Goal: Transaction & Acquisition: Obtain resource

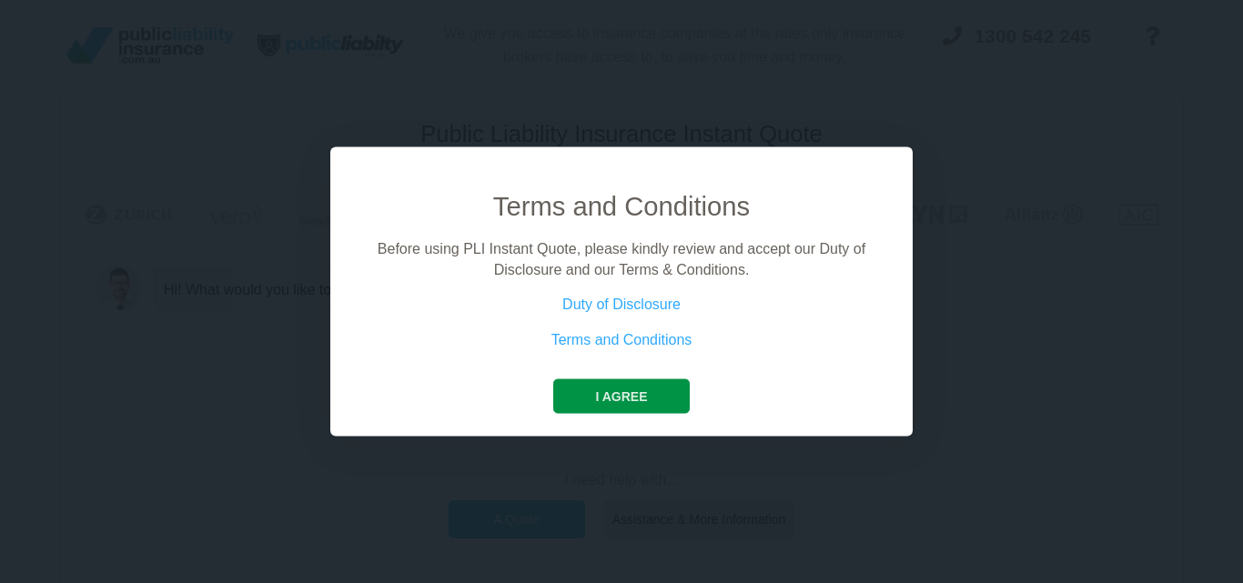
click at [604, 397] on button "I agree" at bounding box center [621, 397] width 136 height 35
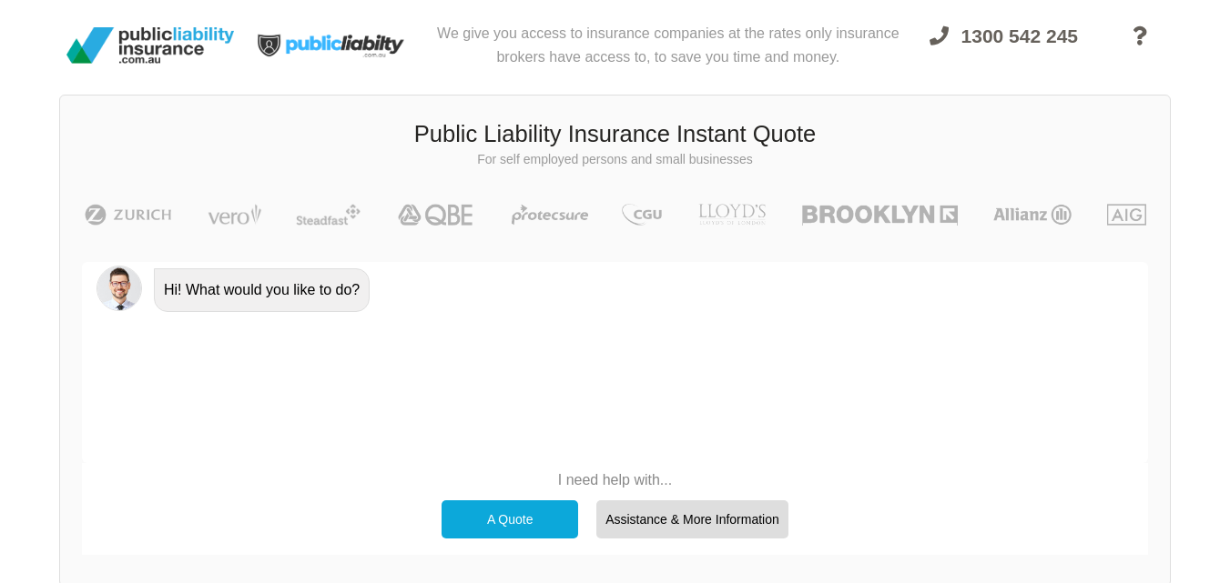
click at [612, 477] on p "I need help with..." at bounding box center [614, 481] width 365 height 20
click at [615, 420] on div "Hi! What would you like to do?" at bounding box center [615, 362] width 1066 height 201
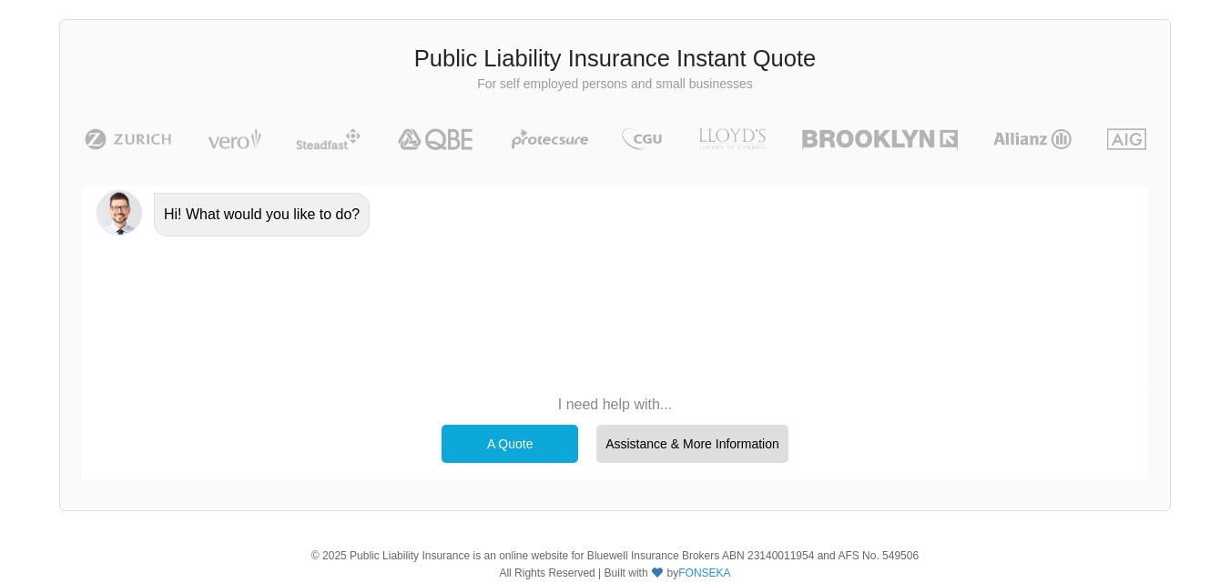
scroll to position [80, 0]
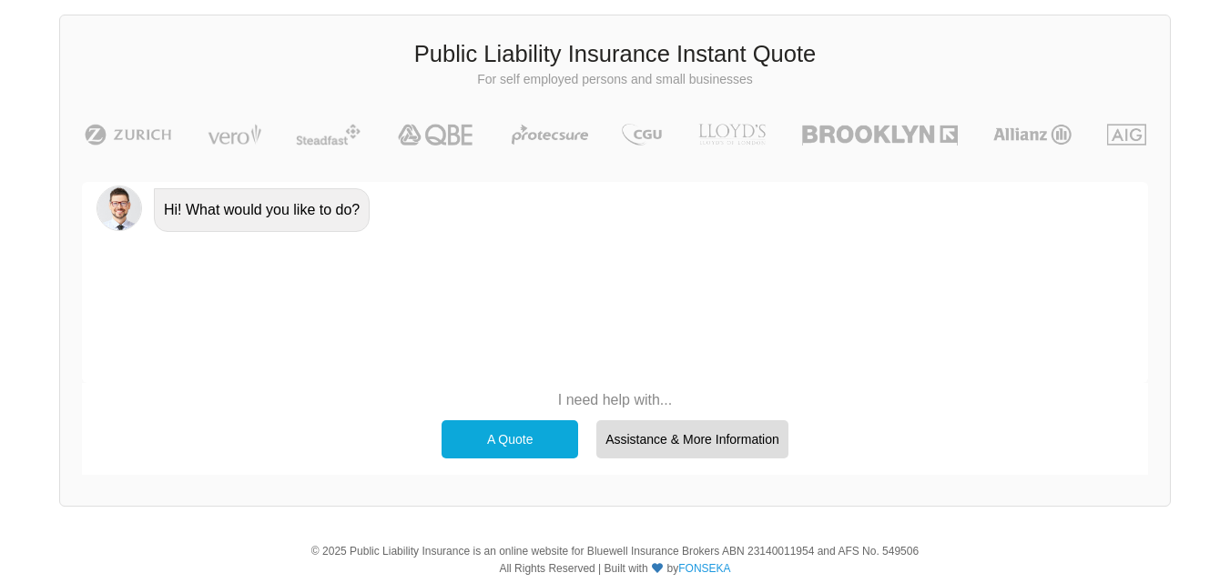
click at [510, 443] on div "A Quote" at bounding box center [509, 439] width 137 height 38
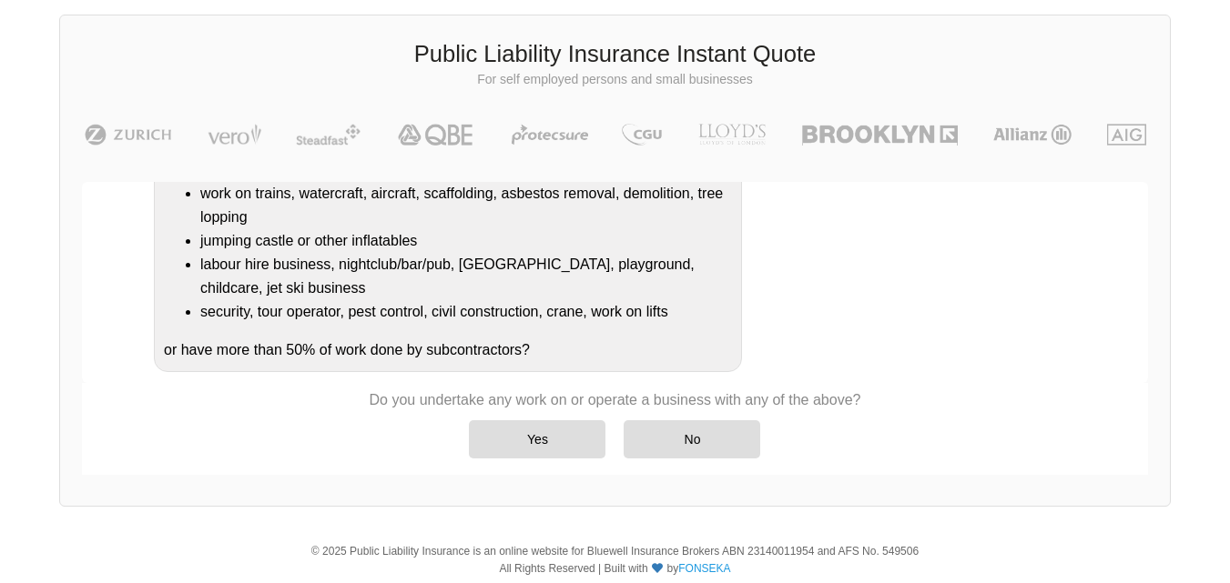
scroll to position [369, 0]
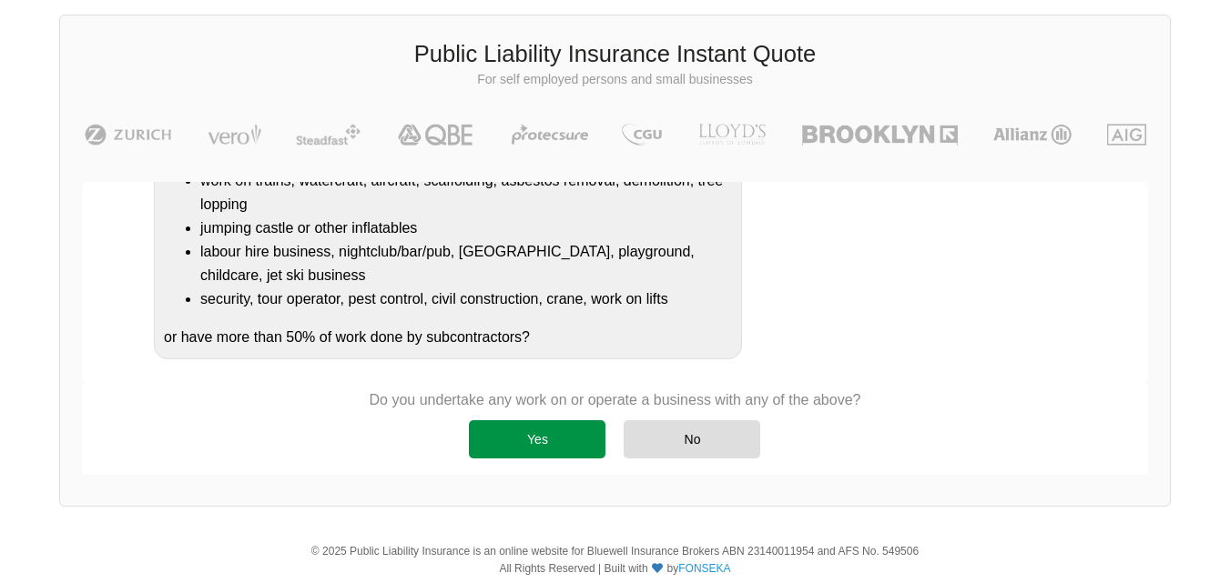
click at [542, 449] on div "Yes" at bounding box center [537, 439] width 137 height 38
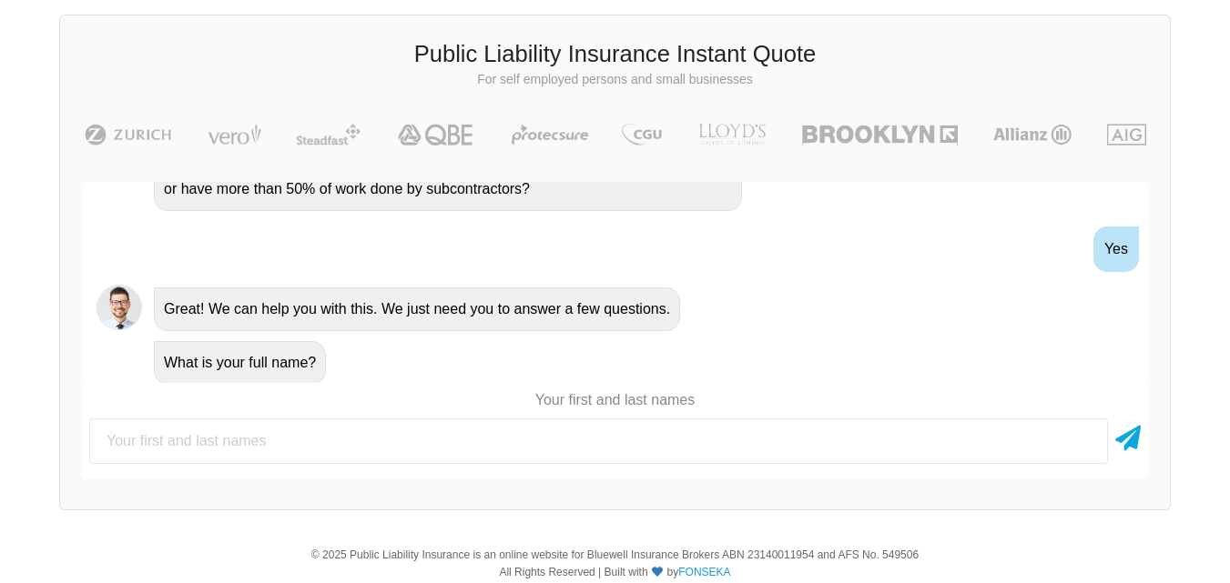
scroll to position [523, 0]
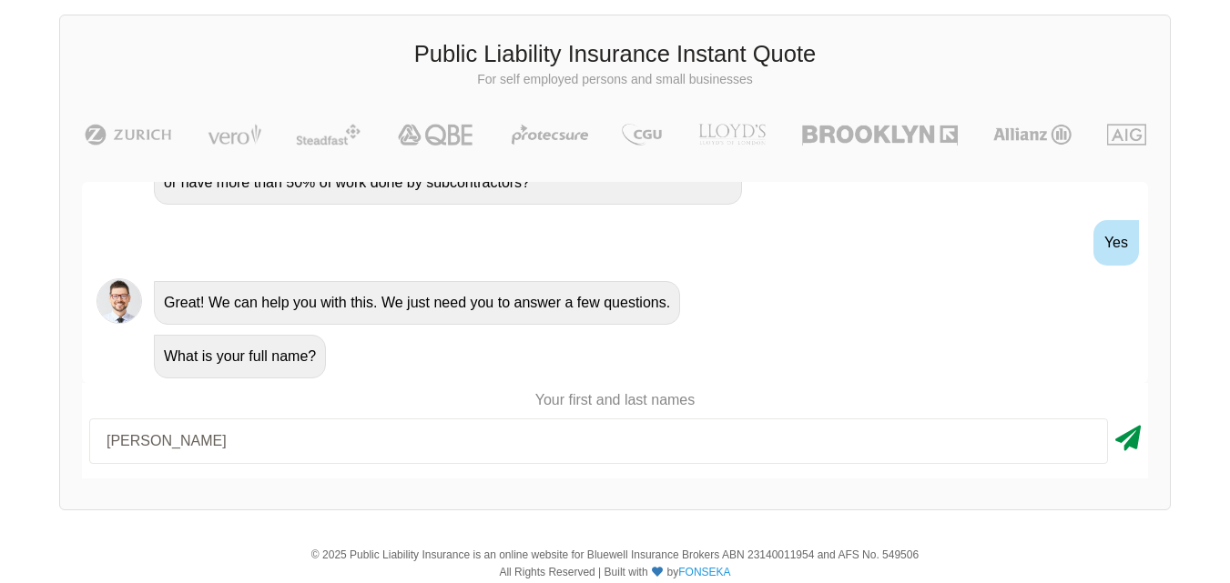
type input "[PERSON_NAME]"
click at [1138, 445] on icon at bounding box center [1127, 435] width 25 height 33
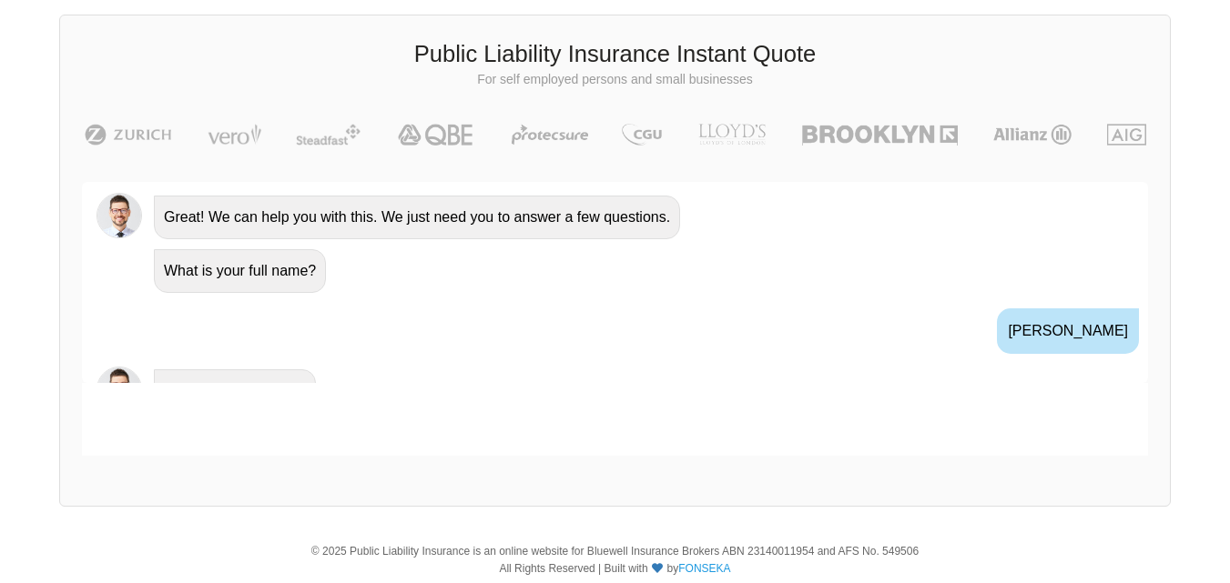
scroll to position [774, 0]
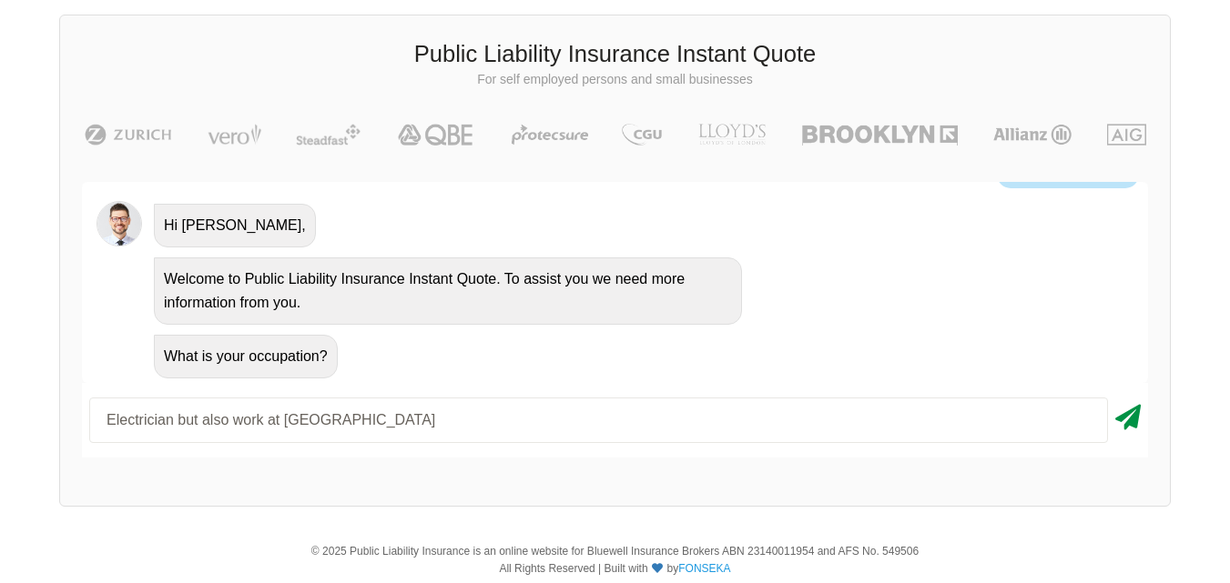
type input "Electrician but also work at [GEOGRAPHIC_DATA]"
click at [1130, 414] on icon at bounding box center [1127, 414] width 25 height 33
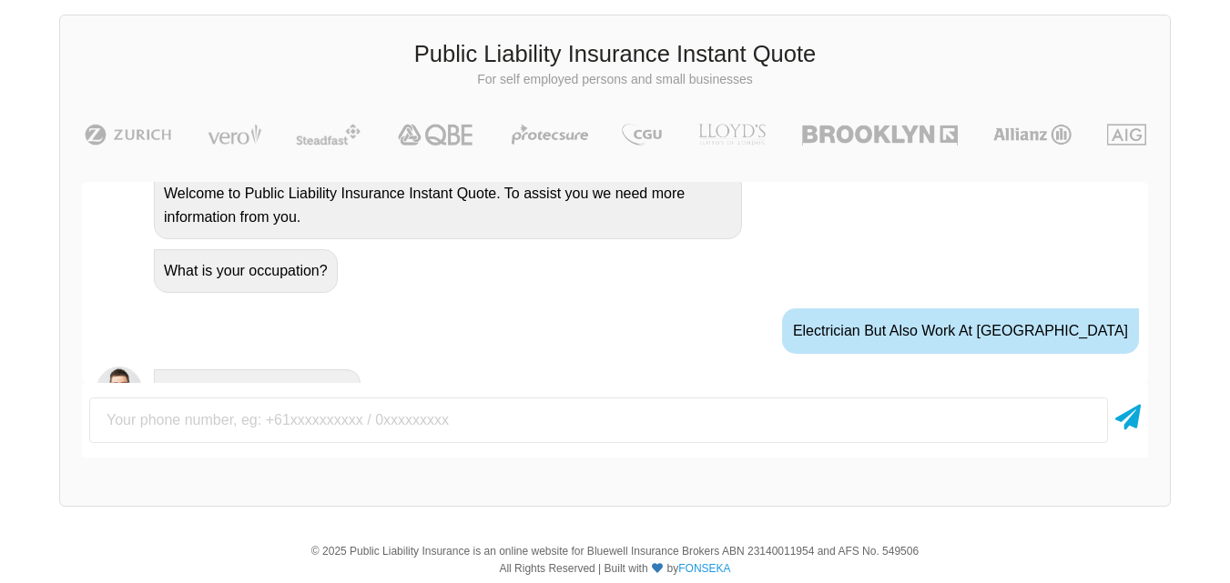
scroll to position [895, 0]
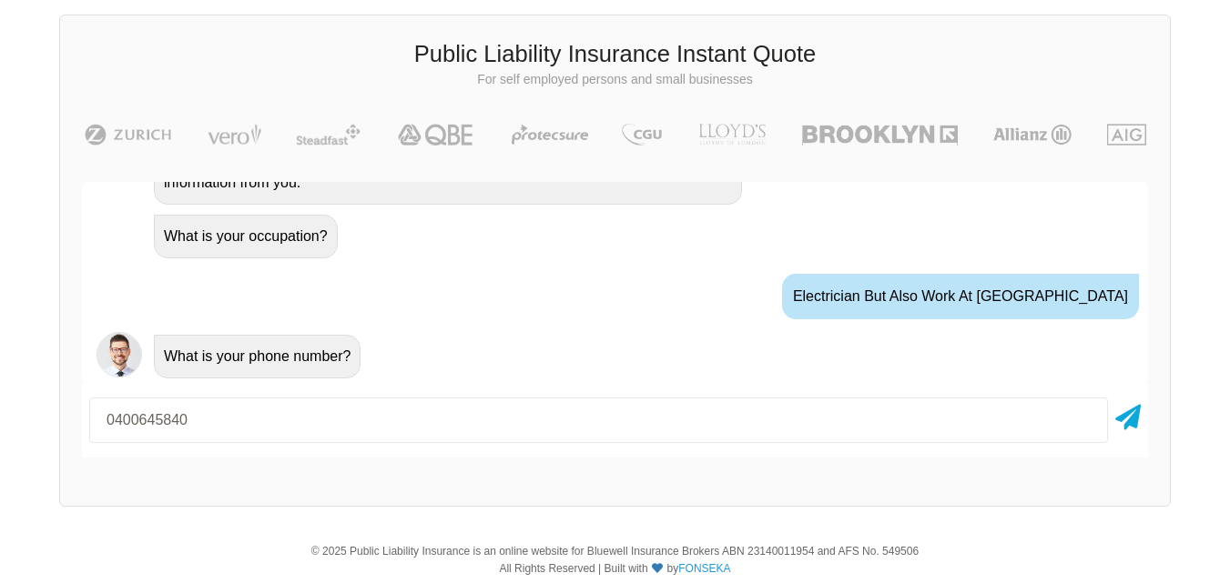
type input "0400645840"
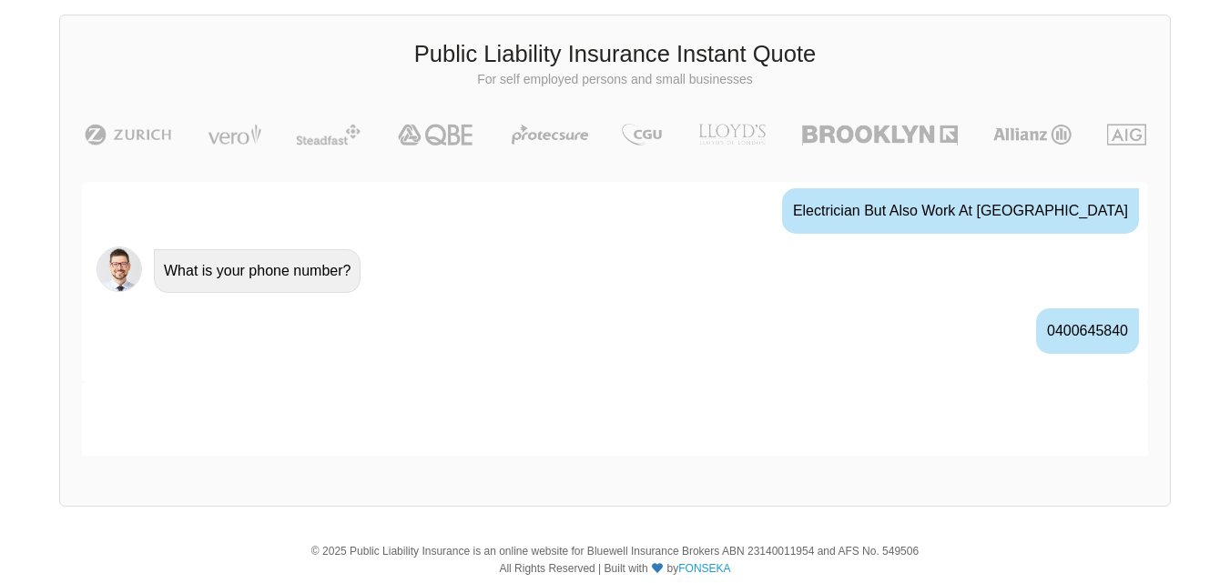
scroll to position [1015, 0]
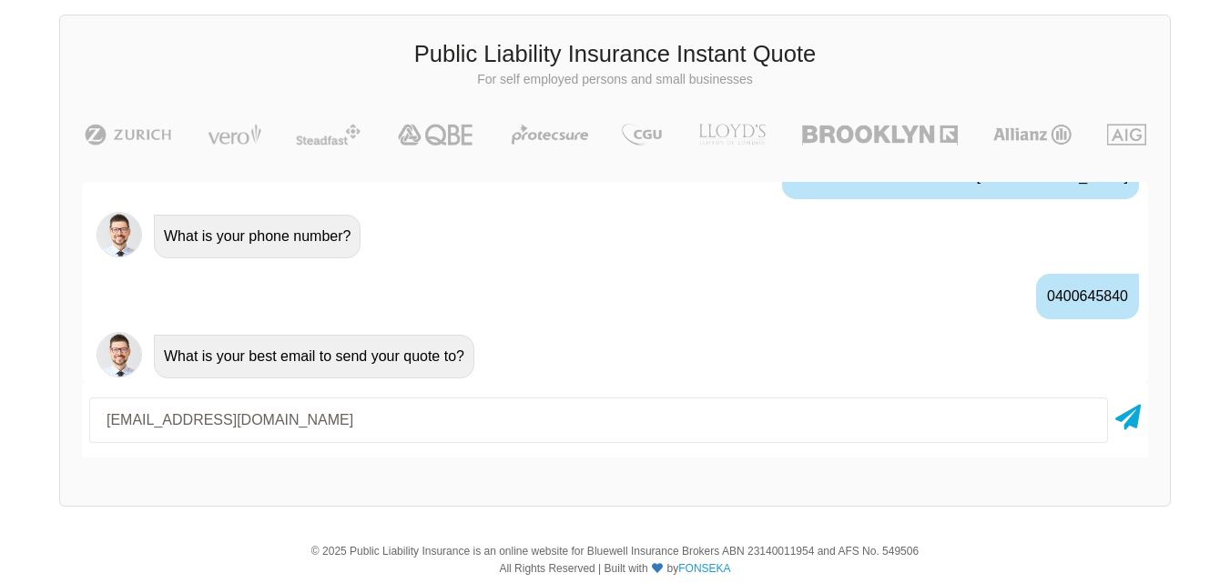
type input "[EMAIL_ADDRESS][DOMAIN_NAME]"
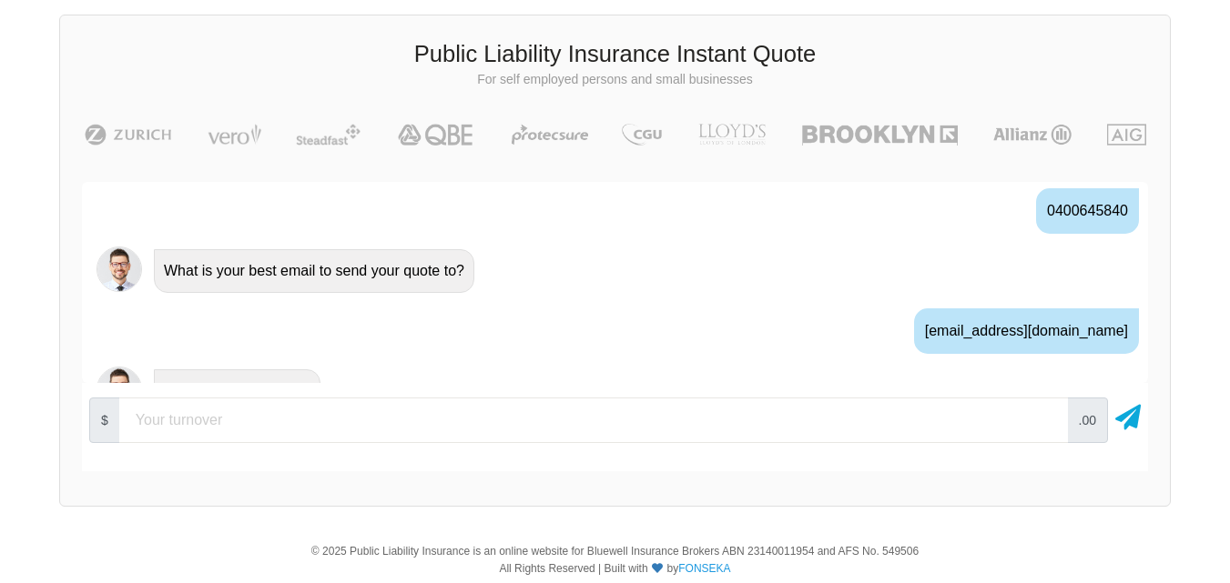
scroll to position [1135, 0]
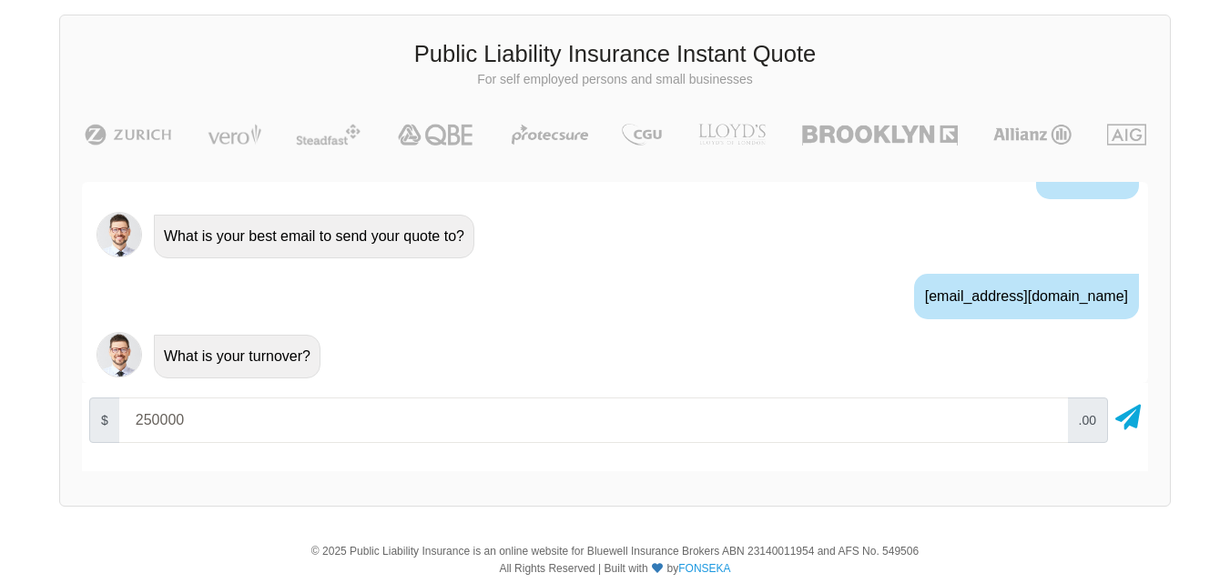
type input "250000"
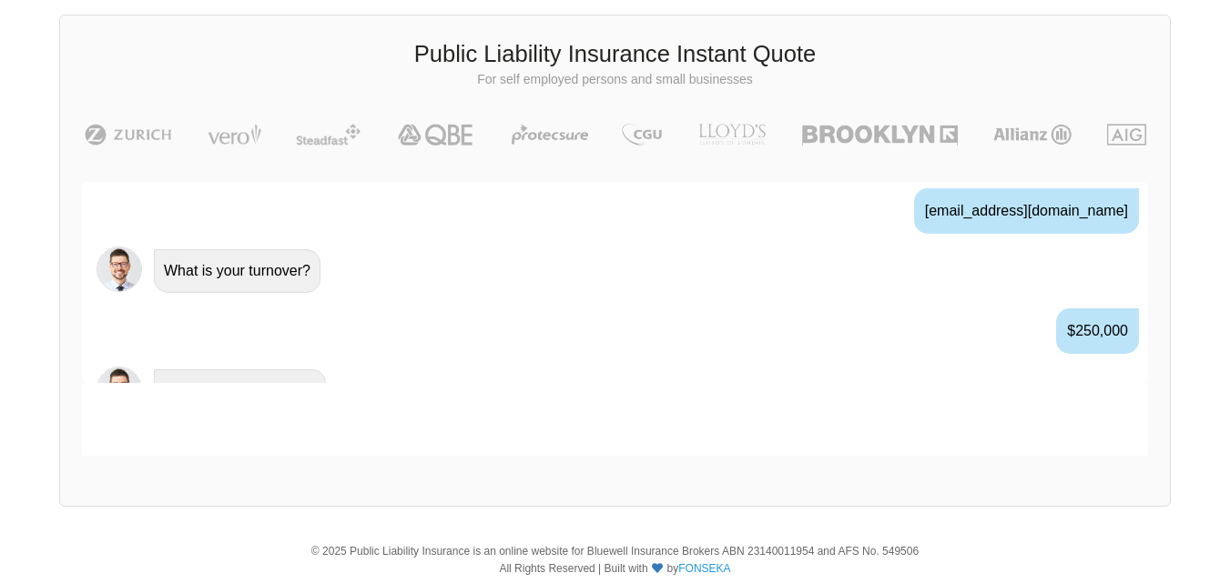
scroll to position [1255, 0]
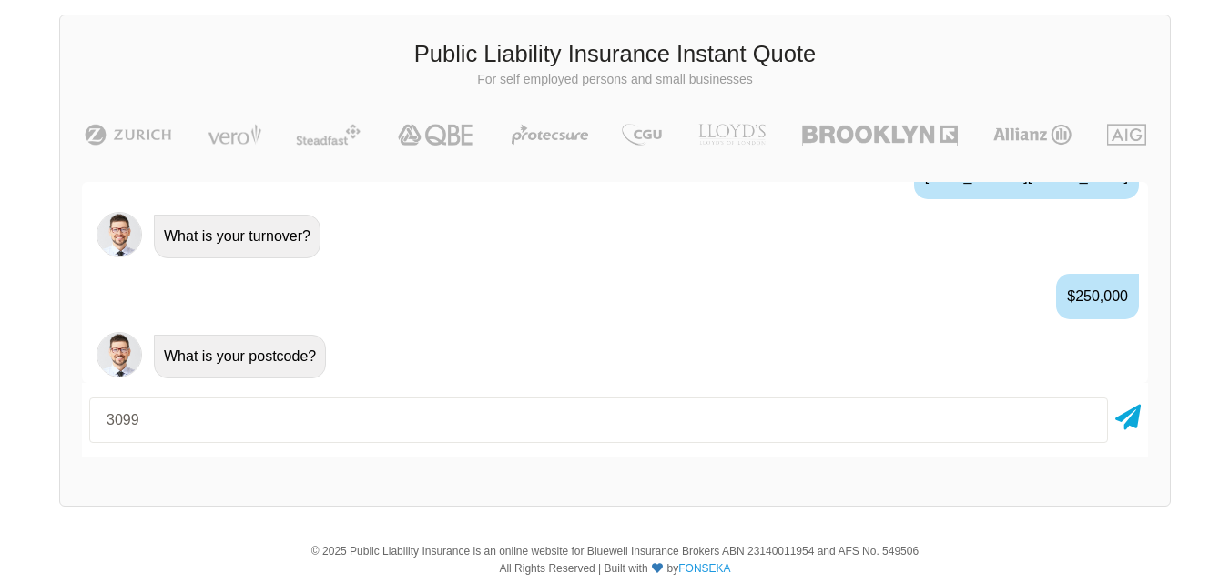
type input "3099"
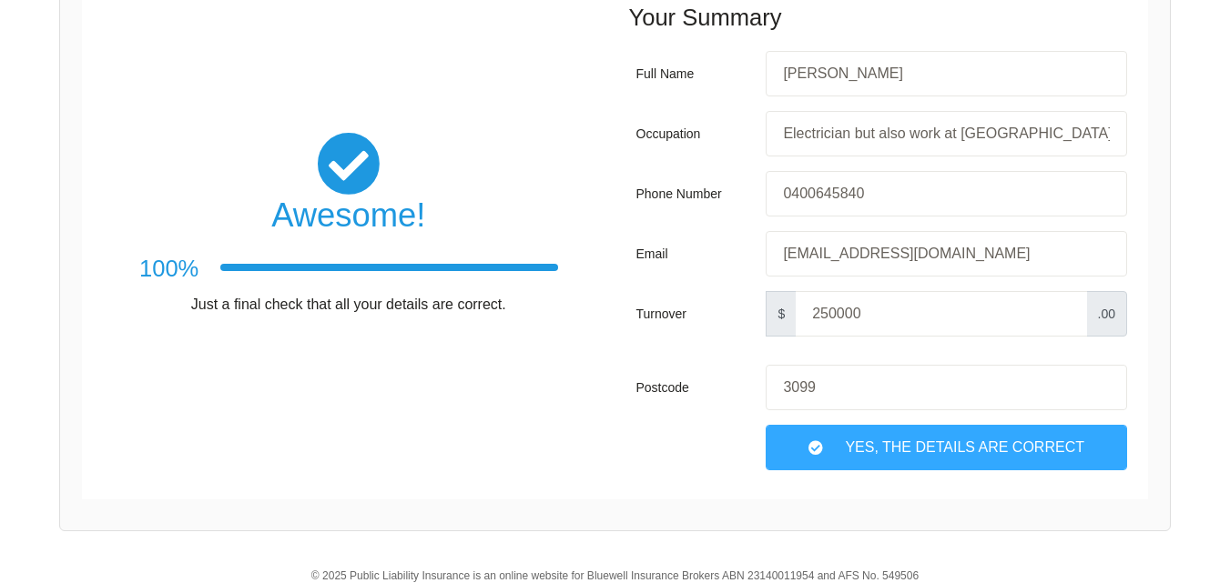
scroll to position [319, 0]
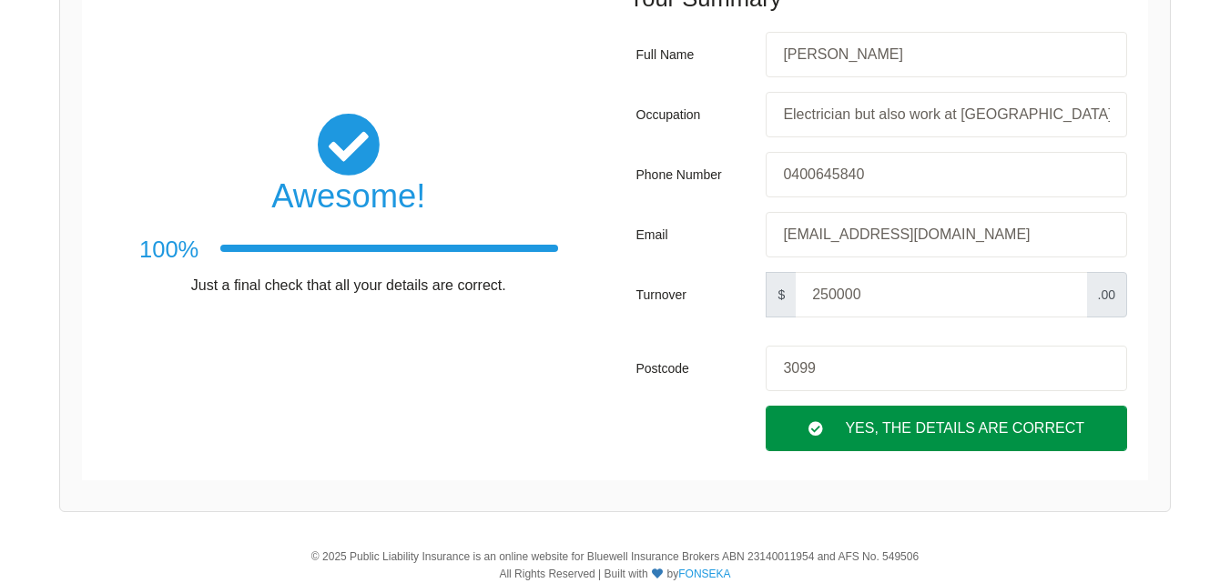
click at [1040, 431] on div "Yes, The Details are correct" at bounding box center [945, 429] width 361 height 46
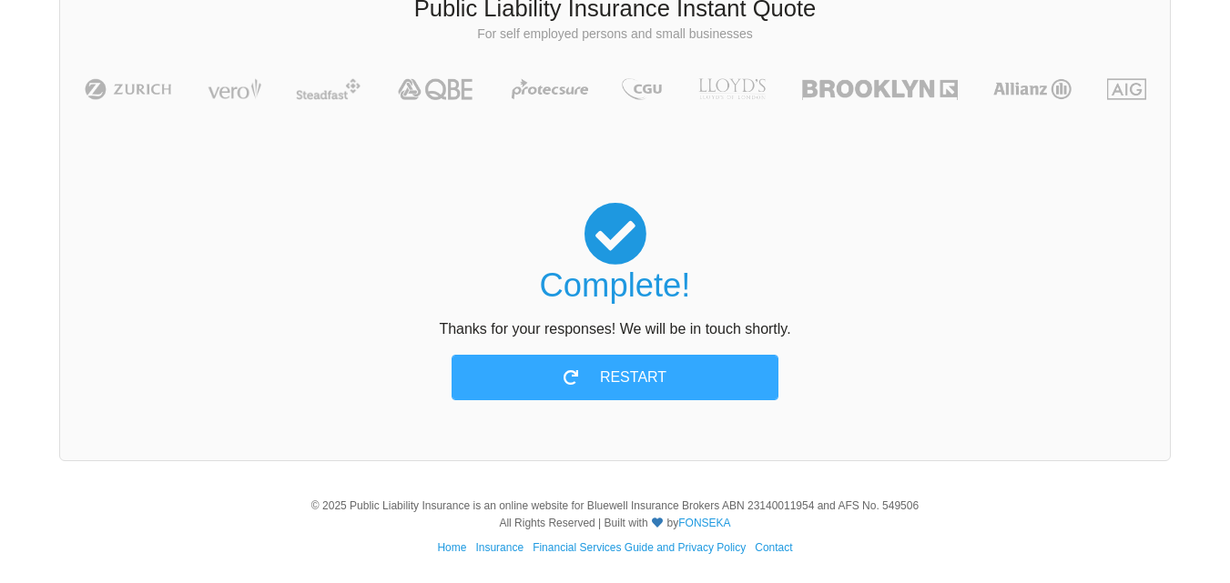
scroll to position [126, 0]
